Goal: Task Accomplishment & Management: Use online tool/utility

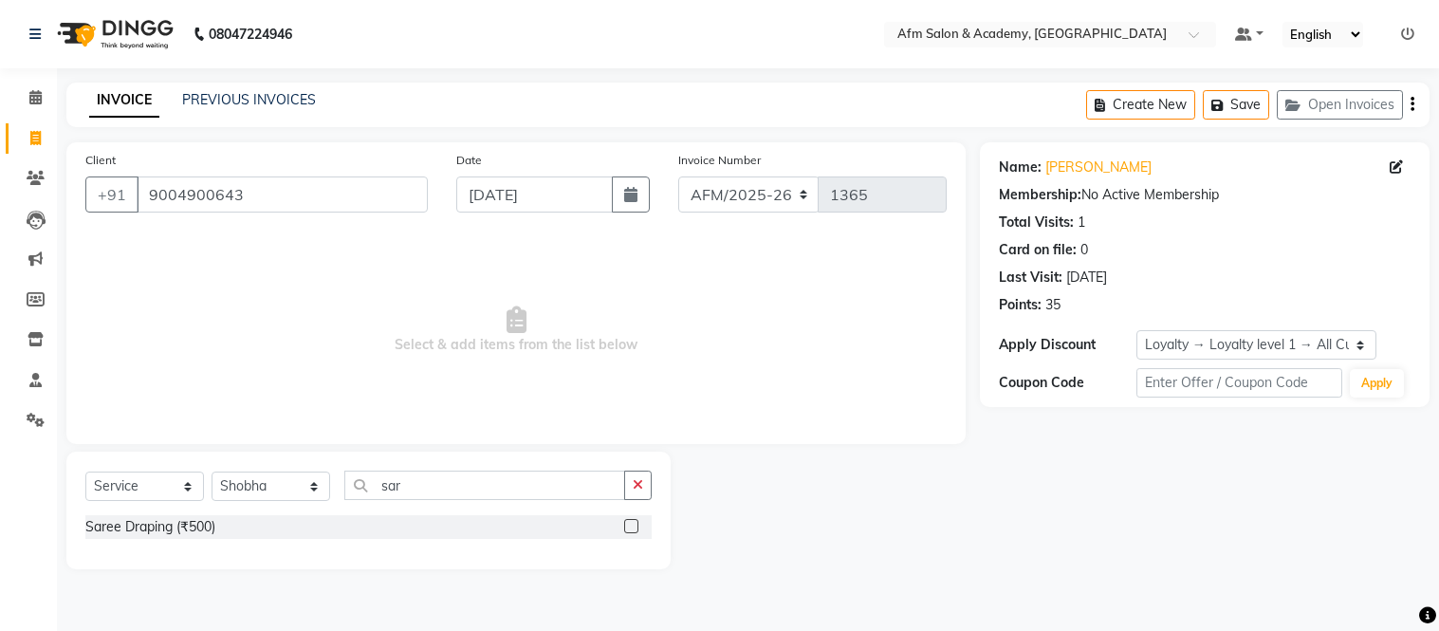
select select "service"
select select "14109"
select select "1: Object"
click at [488, 478] on input "sar" at bounding box center [484, 485] width 281 height 29
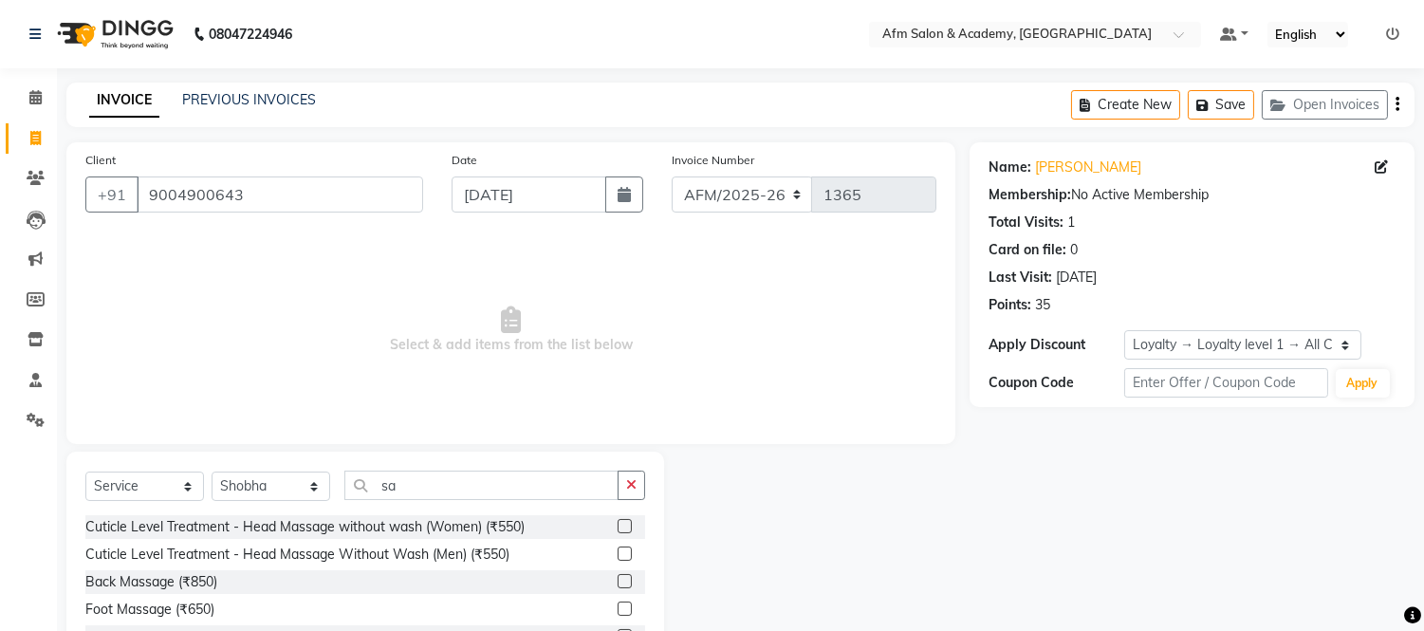
type input "s"
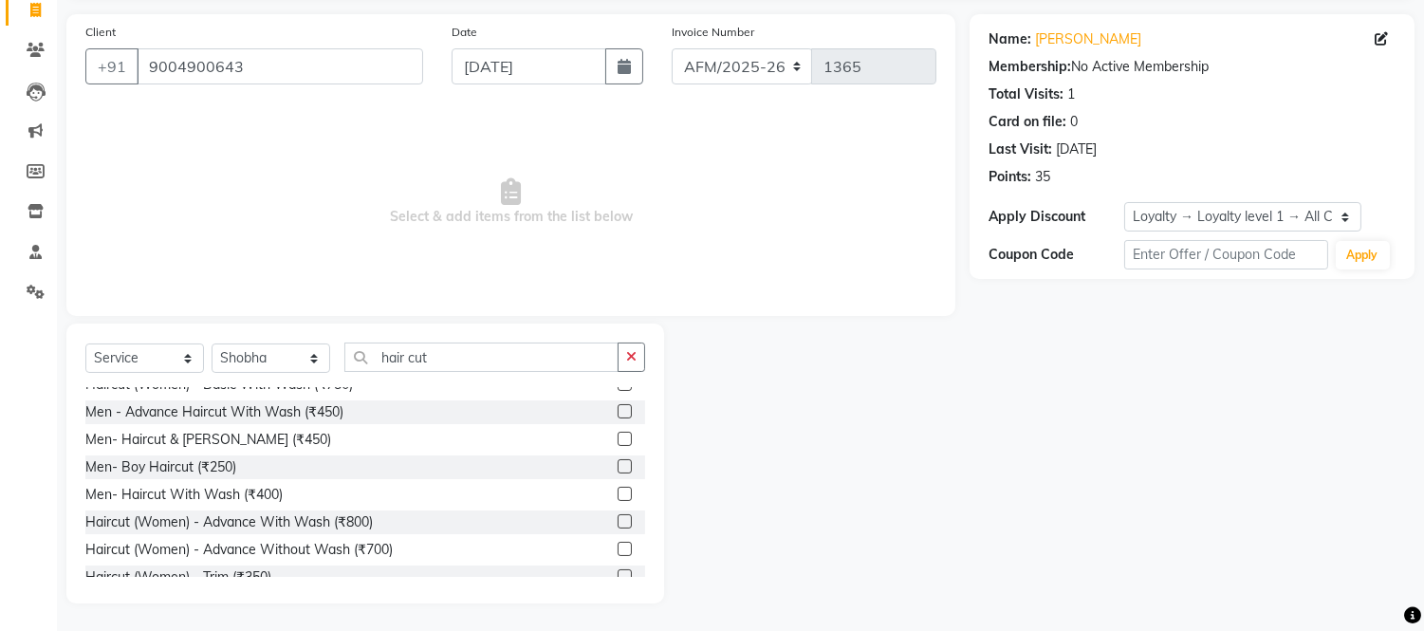
scroll to position [83, 0]
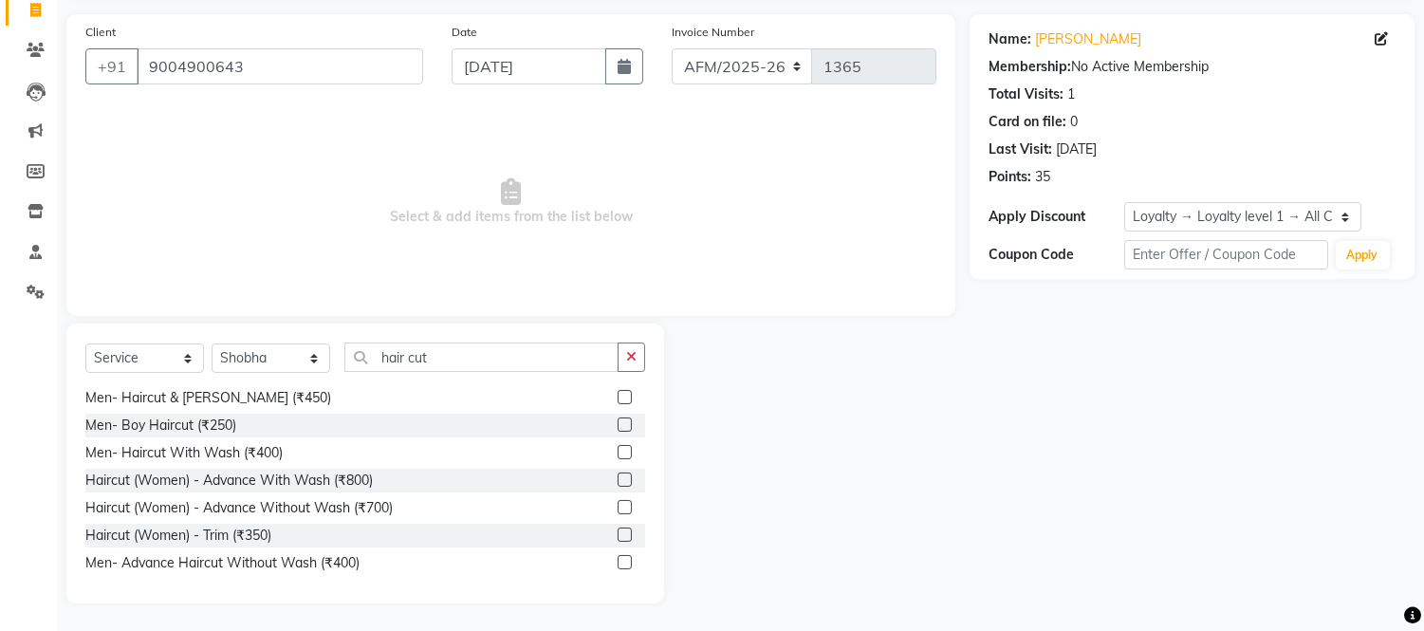
type input "hair cut"
click at [618, 503] on label at bounding box center [625, 507] width 14 height 14
click at [618, 503] on input "checkbox" at bounding box center [624, 508] width 12 height 12
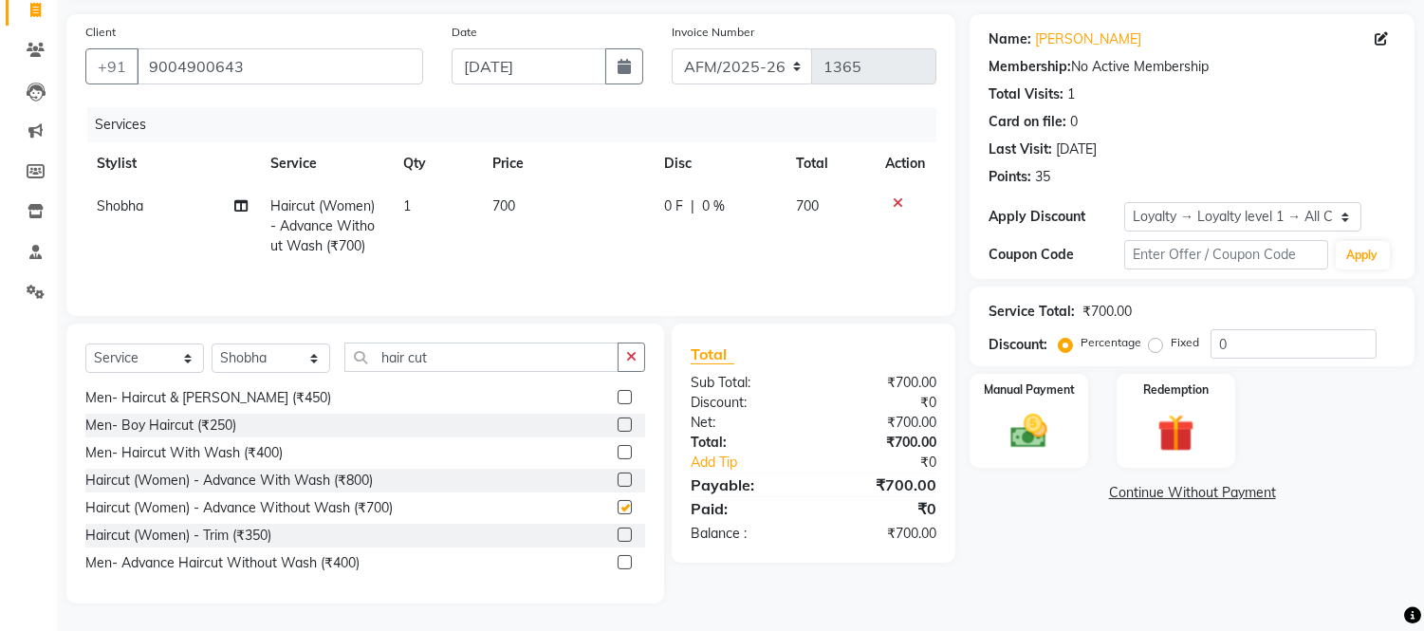
checkbox input "false"
click at [1034, 444] on img at bounding box center [1029, 432] width 63 height 45
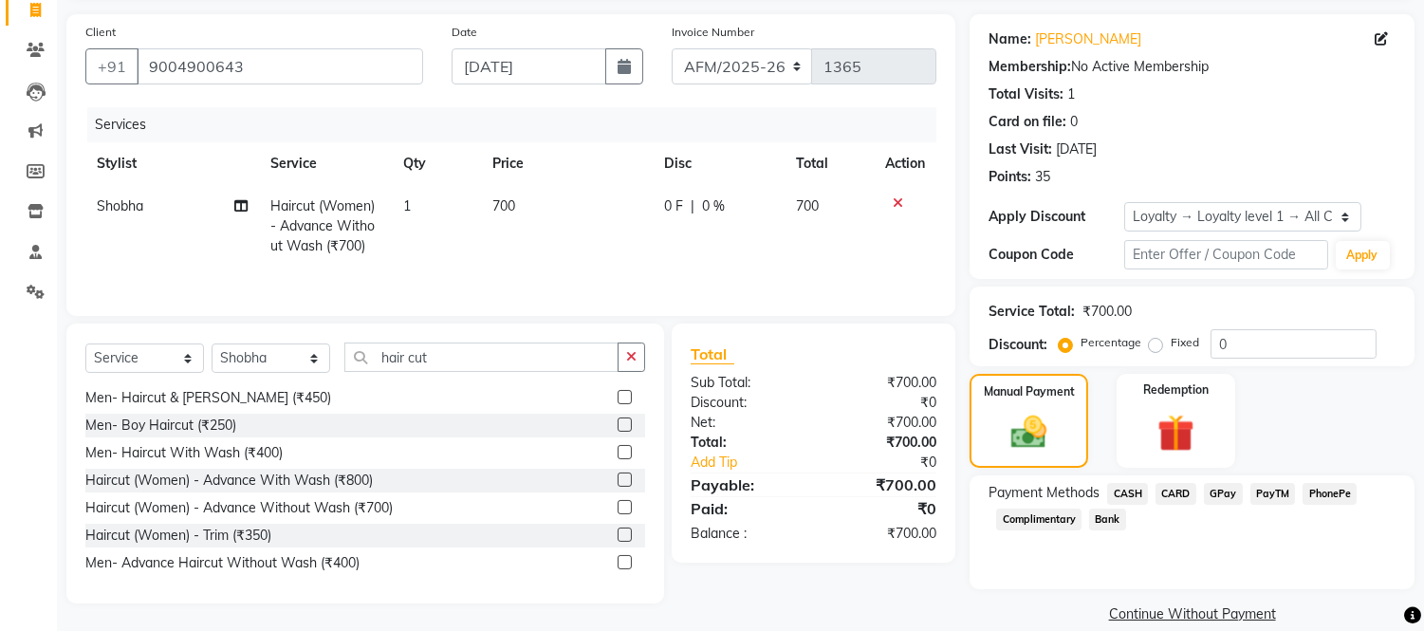
click at [1126, 488] on span "CASH" at bounding box center [1127, 494] width 41 height 22
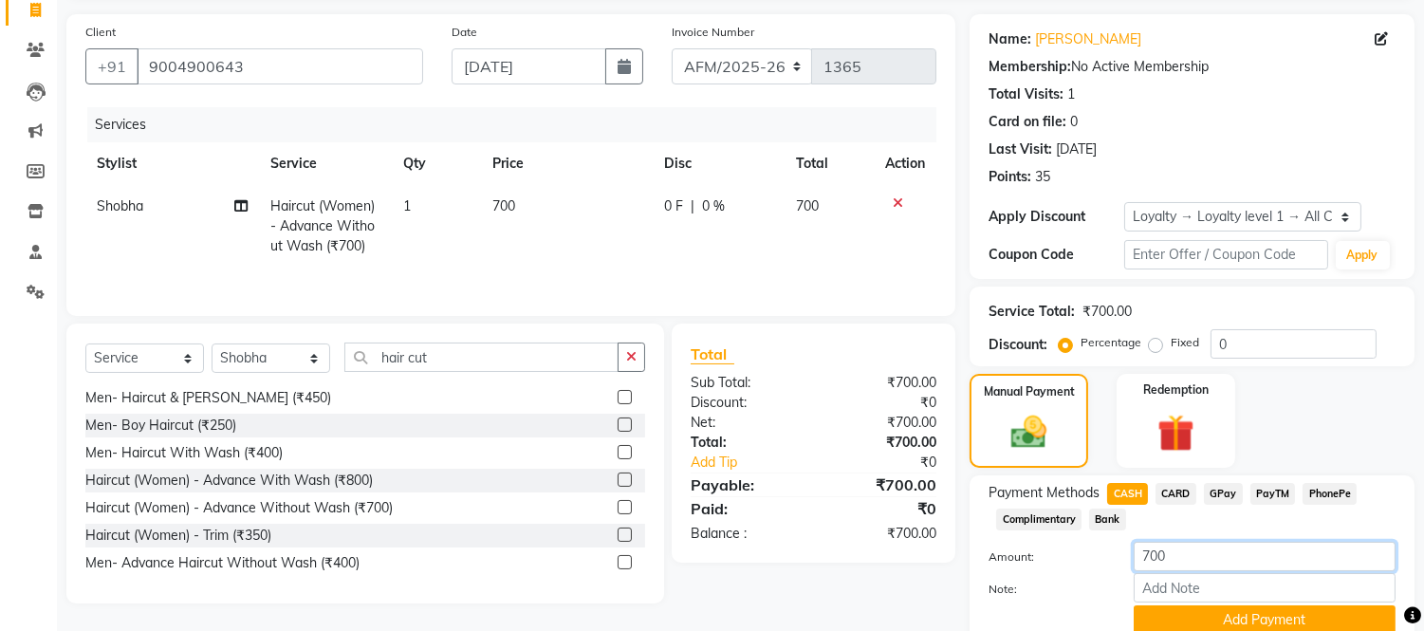
click at [1151, 556] on input "700" at bounding box center [1265, 556] width 262 height 29
type input "800"
click at [1296, 615] on button "Add Payment" at bounding box center [1265, 619] width 262 height 29
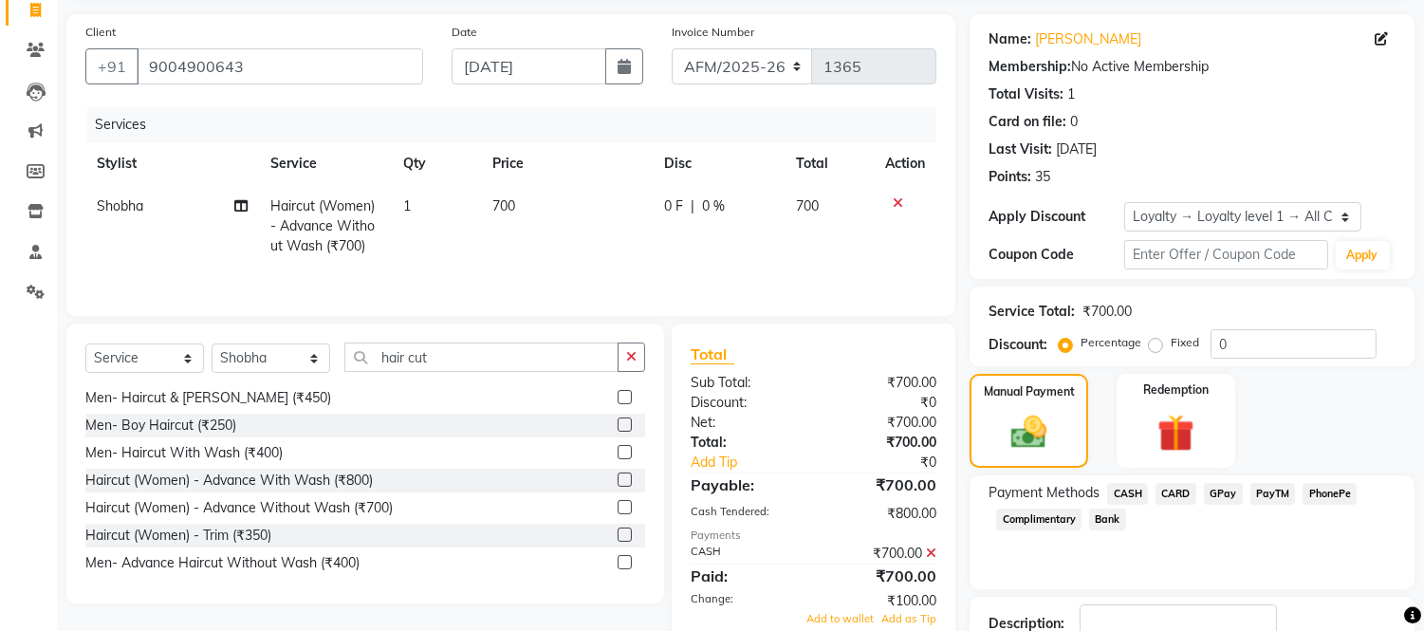
scroll to position [290, 0]
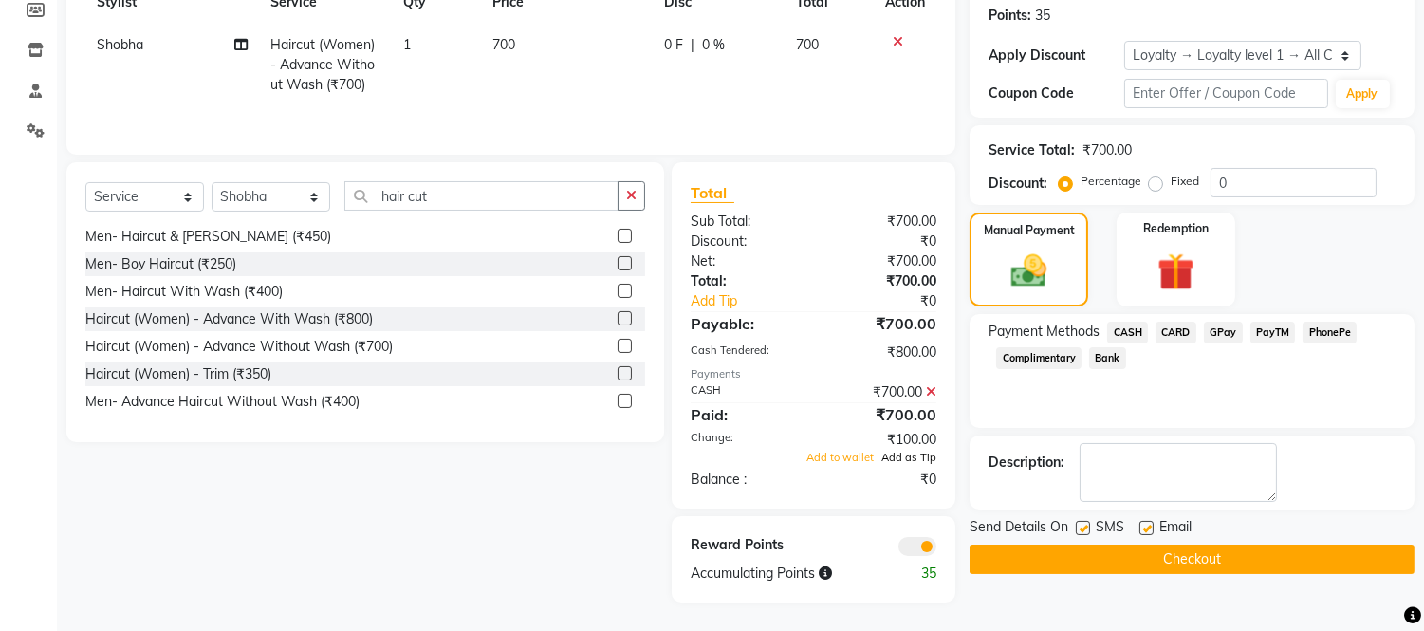
click at [913, 452] on span "Add as Tip" at bounding box center [908, 457] width 55 height 13
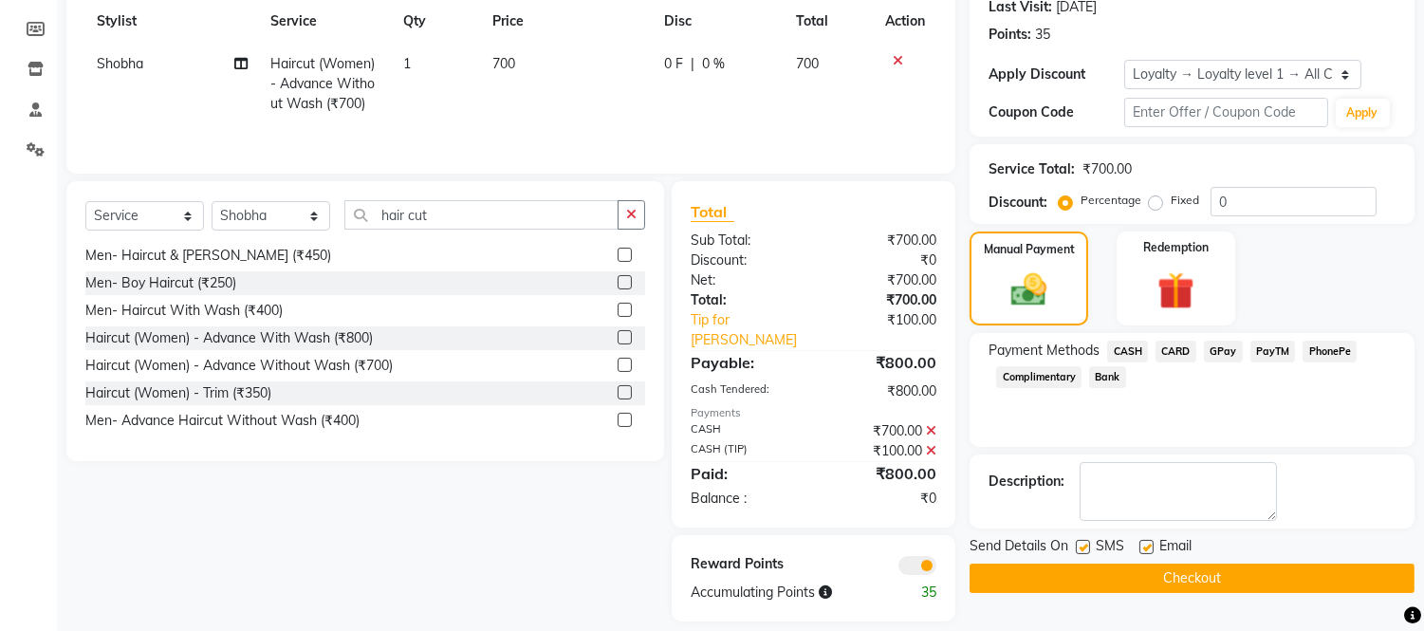
click at [1131, 585] on button "Checkout" at bounding box center [1192, 578] width 445 height 29
